Goal: Navigation & Orientation: Find specific page/section

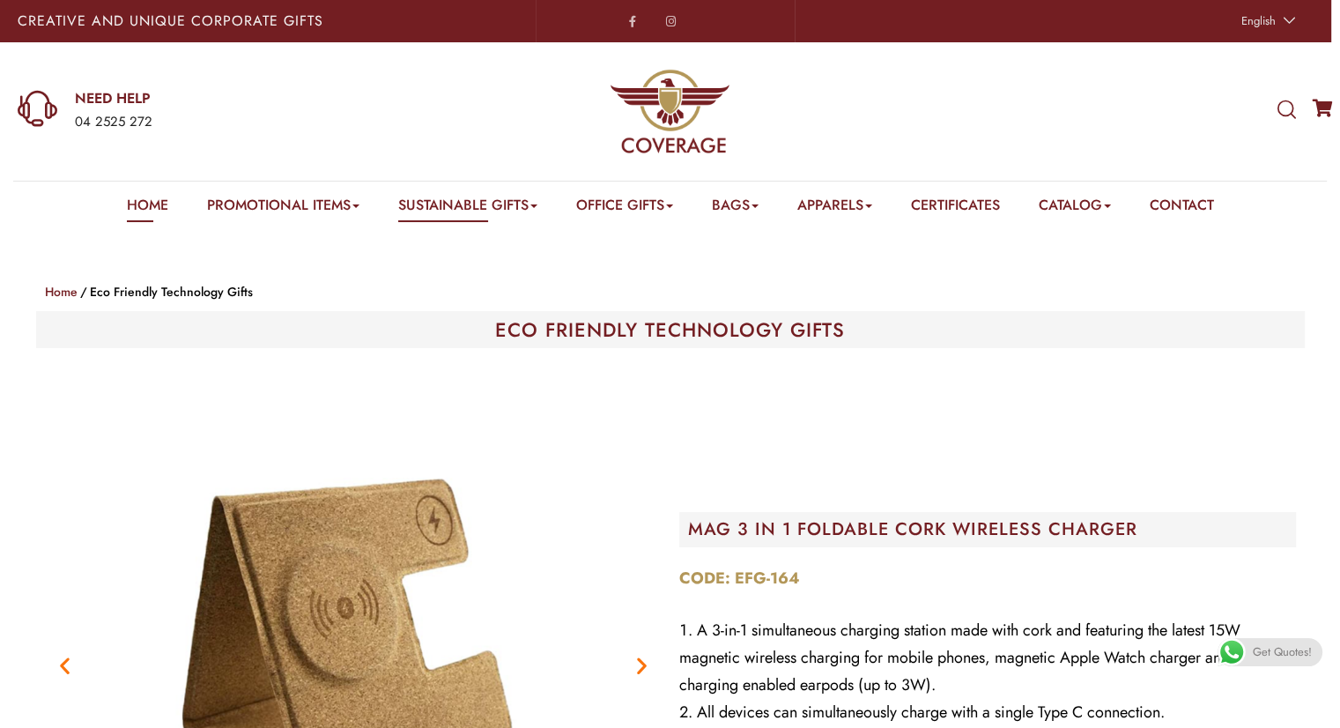
click at [130, 202] on link "Home" at bounding box center [147, 208] width 41 height 27
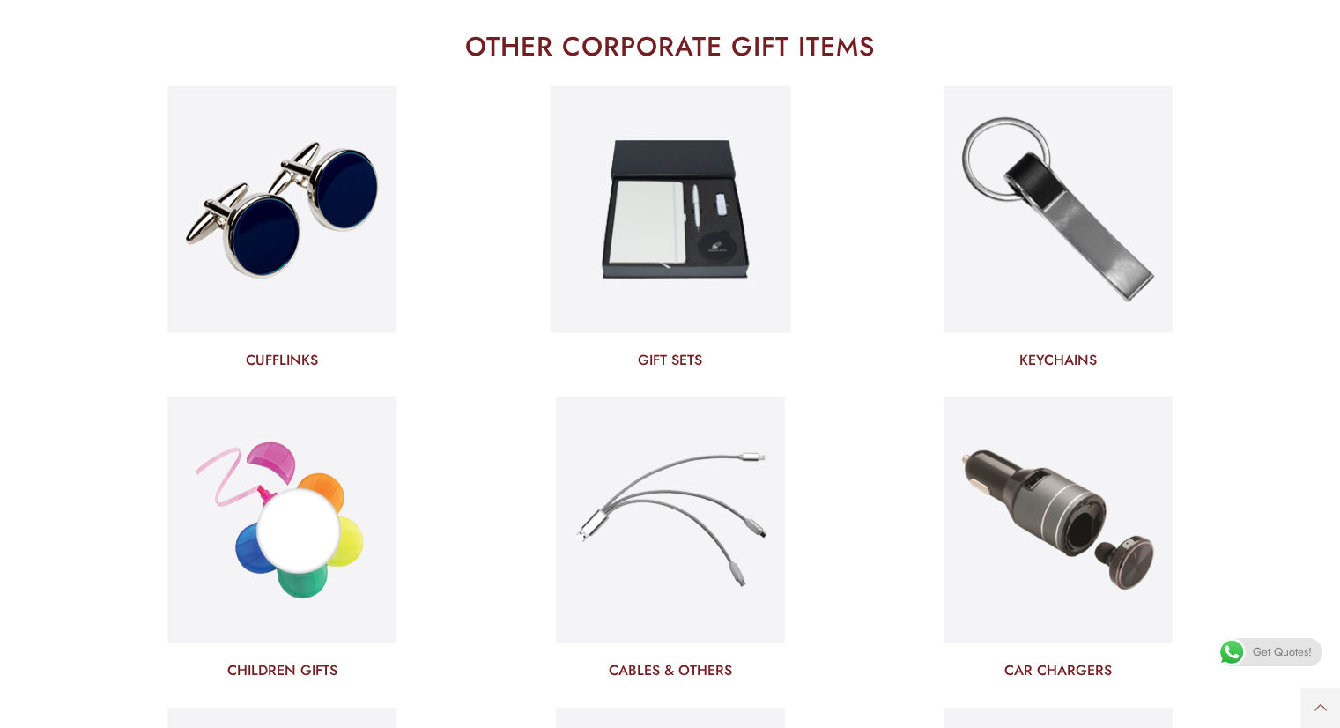
scroll to position [4668, 0]
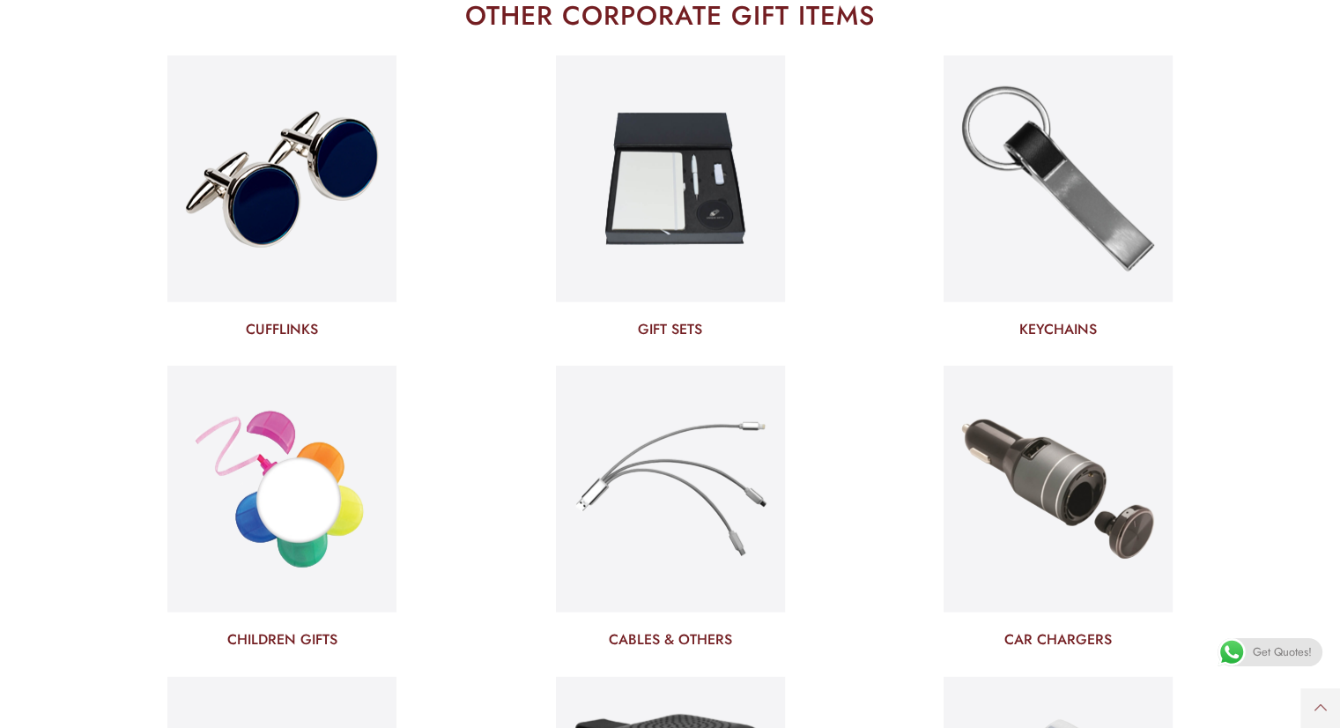
drag, startPoint x: 655, startPoint y: 199, endPoint x: 92, endPoint y: 166, distance: 564.7
click at [92, 166] on div "CUFFLINKS" at bounding box center [282, 210] width 388 height 310
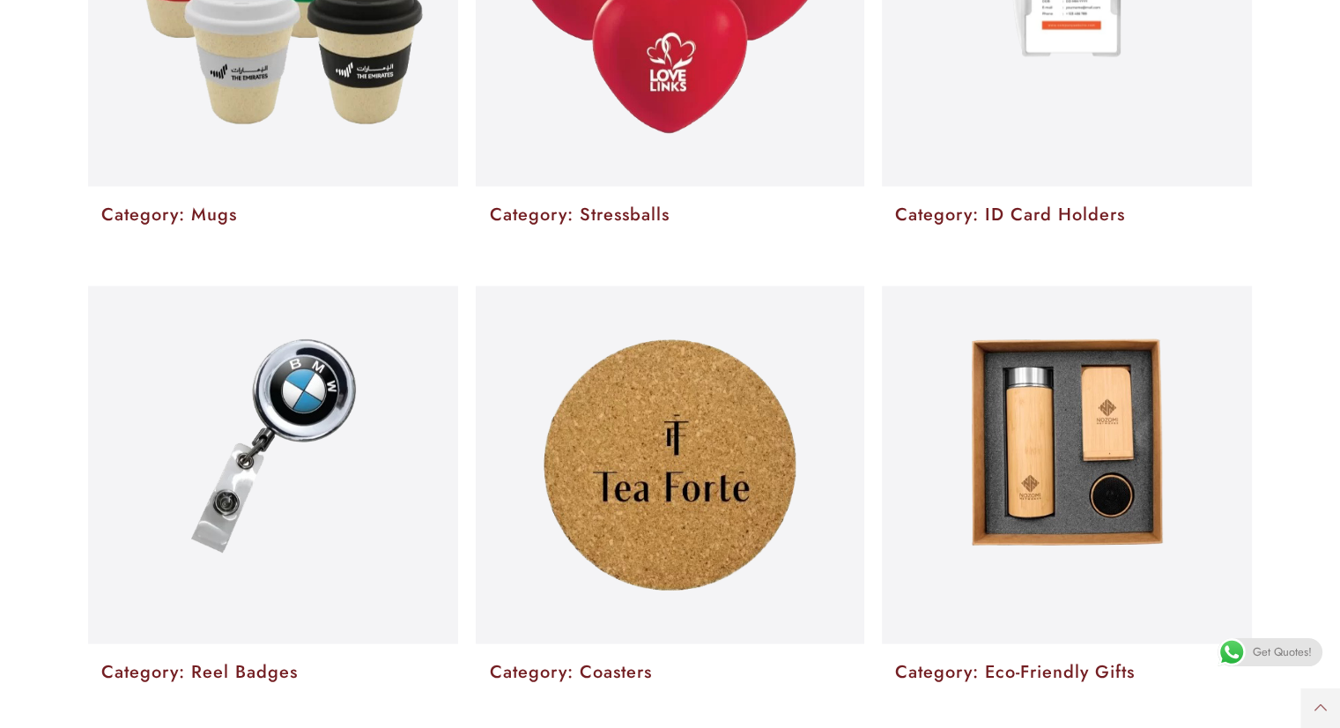
scroll to position [3347, 0]
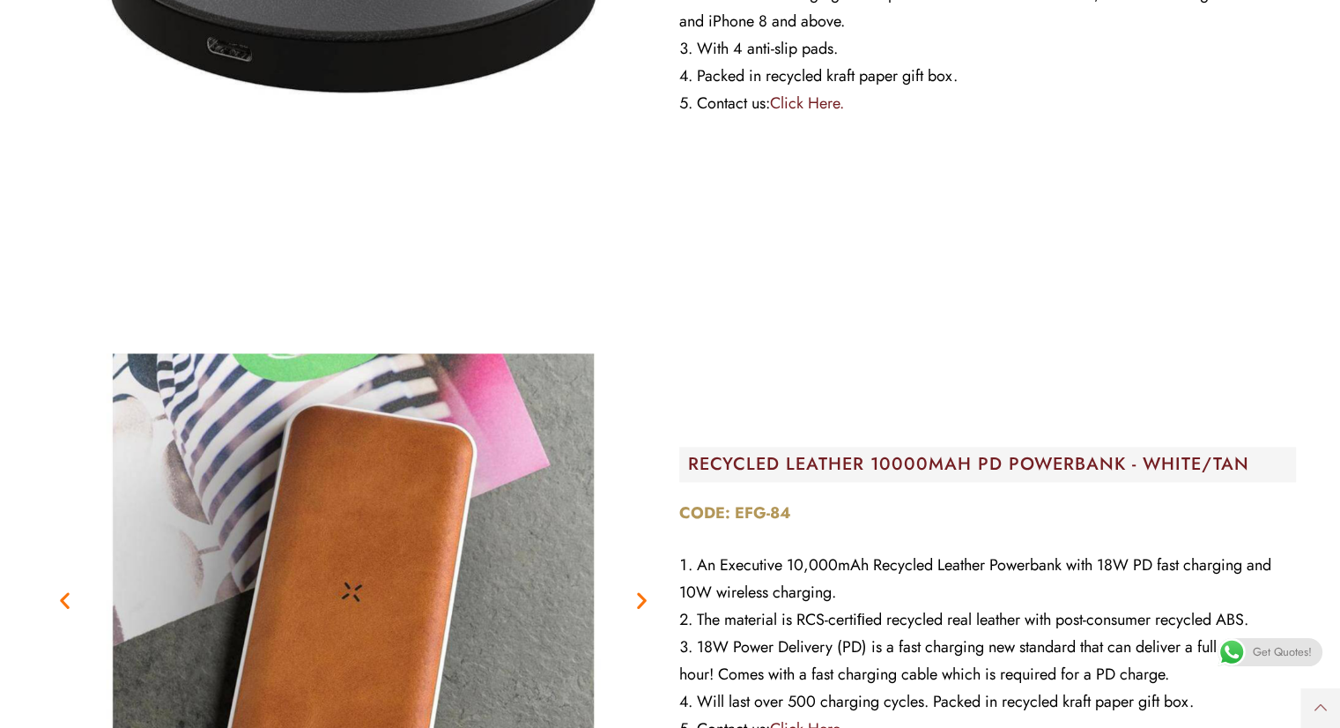
scroll to position [1674, 0]
